Goal: Task Accomplishment & Management: Use online tool/utility

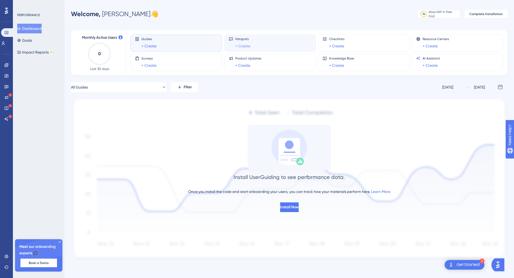
click at [242, 44] on link "+ Create" at bounding box center [242, 46] width 15 height 6
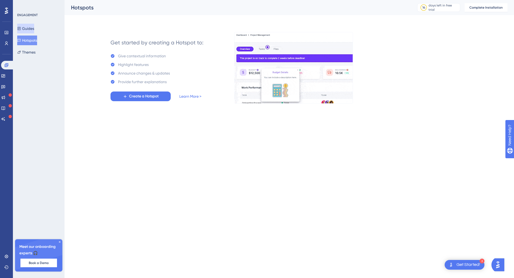
click at [26, 31] on button "Guides" at bounding box center [25, 29] width 17 height 10
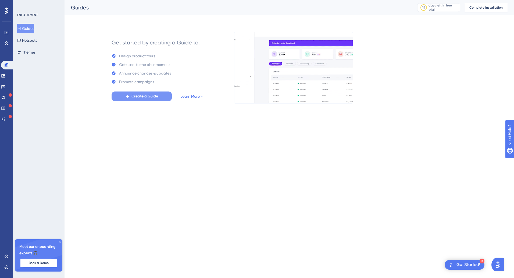
click at [147, 97] on span "Create a Guide" at bounding box center [144, 96] width 27 height 6
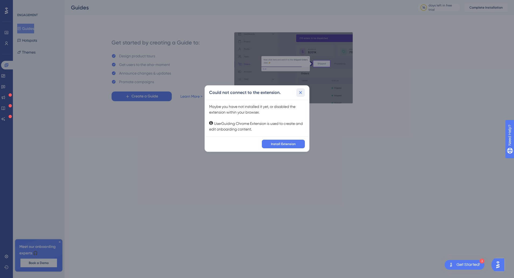
click at [301, 93] on icon at bounding box center [300, 92] width 3 height 3
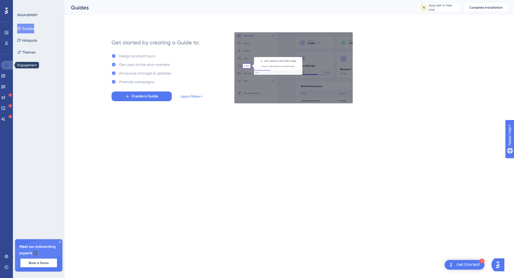
click at [6, 66] on icon at bounding box center [6, 64] width 3 height 3
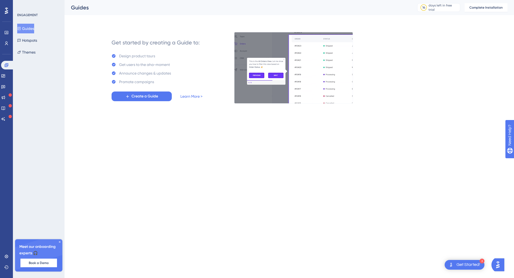
click at [8, 15] on div "Performance Users" at bounding box center [6, 31] width 9 height 33
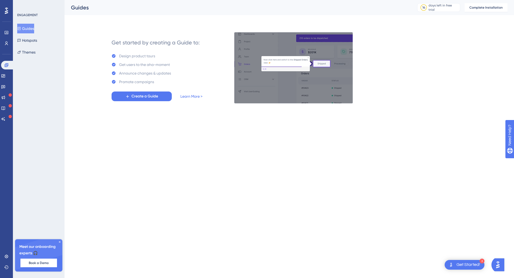
click at [7, 11] on icon at bounding box center [6, 11] width 3 height 6
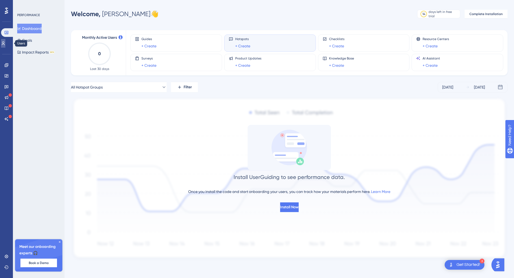
click at [5, 43] on icon at bounding box center [3, 43] width 4 height 4
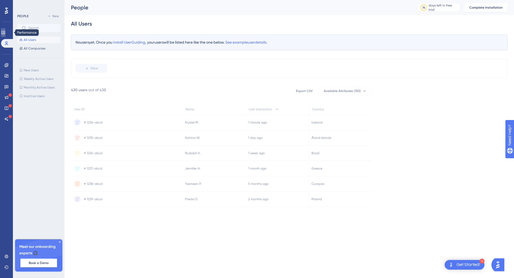
click at [5, 35] on link at bounding box center [3, 32] width 4 height 9
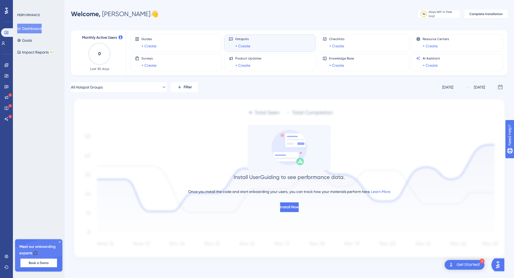
click at [59, 242] on icon at bounding box center [59, 241] width 3 height 3
click at [161, 87] on icon at bounding box center [163, 86] width 5 height 5
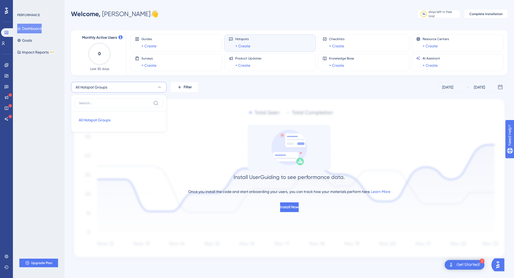
click at [159, 87] on icon at bounding box center [159, 86] width 5 height 5
click at [161, 86] on icon at bounding box center [163, 86] width 5 height 5
click at [161, 86] on icon at bounding box center [159, 86] width 5 height 5
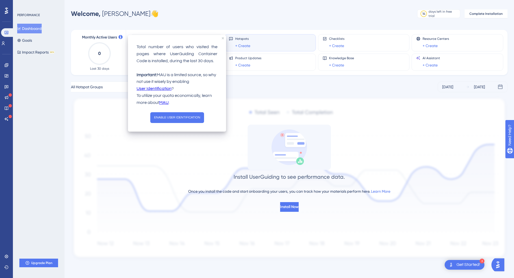
click at [120, 38] on icon at bounding box center [121, 37] width 4 height 4
click at [59, 91] on div "PERFORMANCE Dashboard Goals Impact Reports BETA Upgrade Plan" at bounding box center [39, 139] width 52 height 278
